Goal: Book appointment/travel/reservation

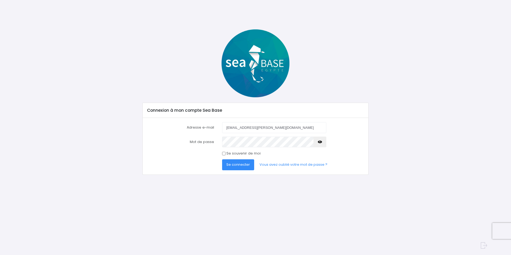
click at [231, 164] on span "Se connecter" at bounding box center [238, 164] width 24 height 5
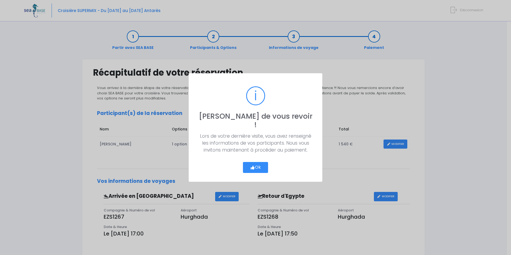
click at [255, 162] on button "Ok" at bounding box center [255, 167] width 25 height 11
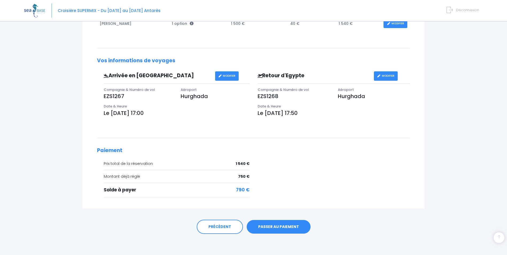
scroll to position [121, 0]
click at [274, 227] on link "PASSER AU PAIEMENT" at bounding box center [279, 227] width 64 height 14
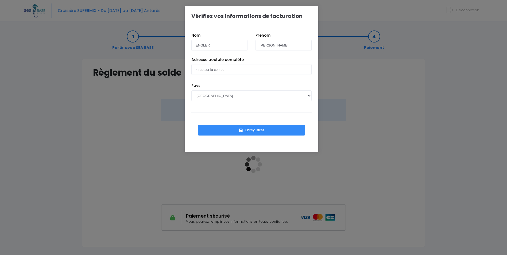
click at [251, 130] on button "Enregistrer" at bounding box center [251, 130] width 107 height 11
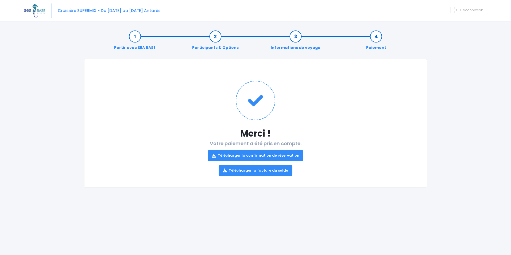
click at [251, 153] on link "Télécharger la confirmation de réservation" at bounding box center [256, 155] width 96 height 11
click at [252, 171] on link "Télécharger la facture du solde" at bounding box center [256, 170] width 74 height 11
